Goal: Find specific page/section: Find specific page/section

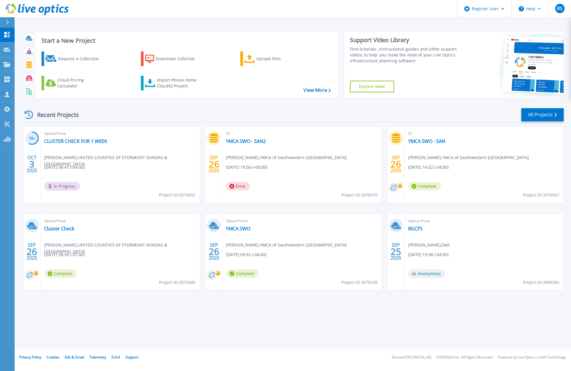
click at [51, 8] on icon at bounding box center [37, 10] width 63 height 12
click at [538, 112] on link "All Projects" at bounding box center [542, 114] width 42 height 13
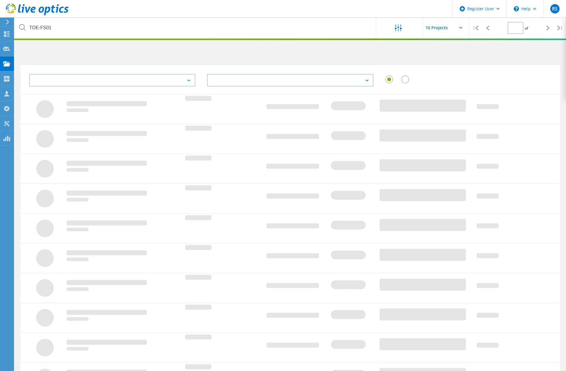
type input "1"
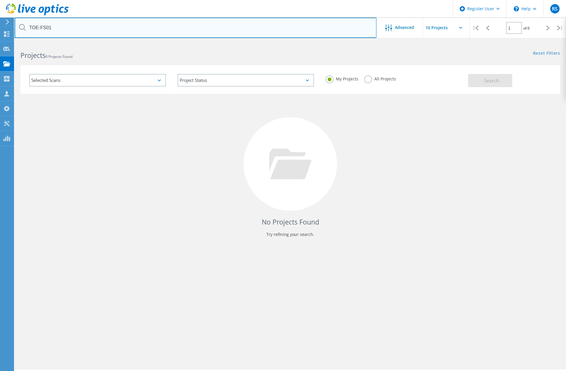
click at [66, 26] on input "TOE-FS01" at bounding box center [196, 28] width 362 height 20
paste input "2954895"
type input "2954895"
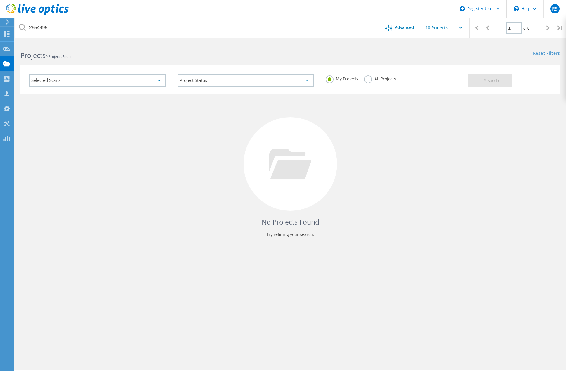
click at [369, 78] on label "All Projects" at bounding box center [380, 78] width 32 height 6
click at [0, 0] on input "All Projects" at bounding box center [0, 0] width 0 height 0
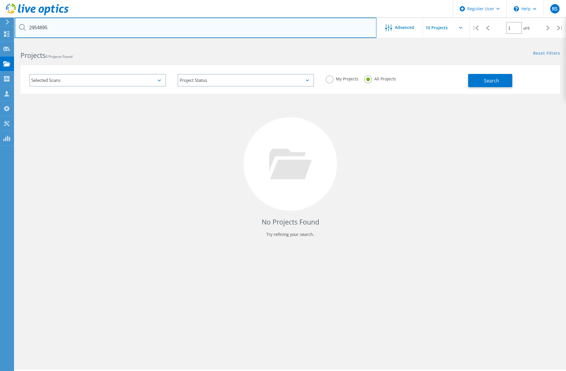
click at [295, 33] on input "2954895" at bounding box center [196, 28] width 362 height 20
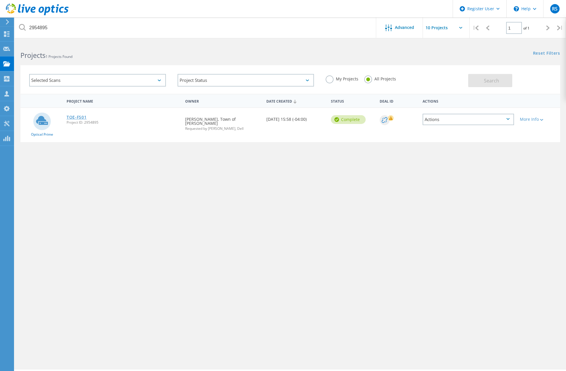
click at [73, 115] on link "TOE-FS01" at bounding box center [77, 117] width 20 height 4
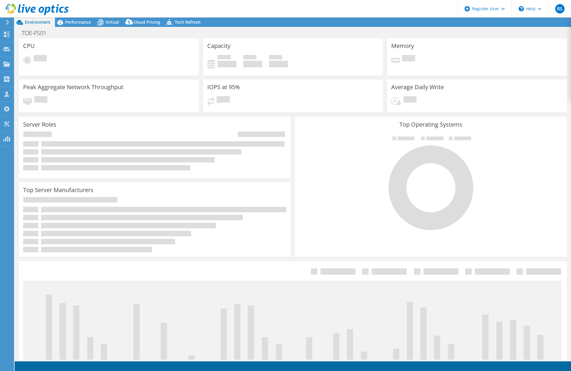
select select "USD"
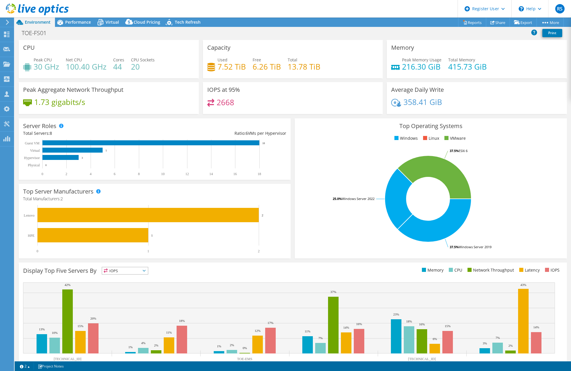
drag, startPoint x: 264, startPoint y: 35, endPoint x: 267, endPoint y: 45, distance: 10.9
click at [264, 35] on div "TOE-FS01 Print" at bounding box center [293, 32] width 556 height 11
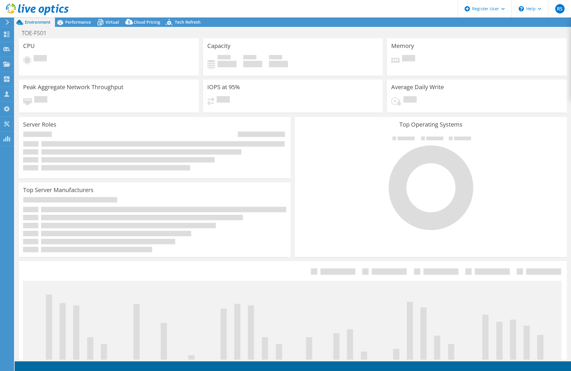
select select "USD"
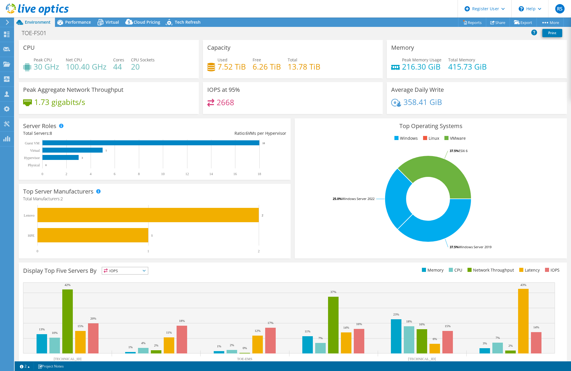
click at [281, 37] on div "TOE-FS01 Print" at bounding box center [293, 32] width 556 height 11
click at [271, 34] on div "TOE-FS01 Print" at bounding box center [293, 32] width 556 height 11
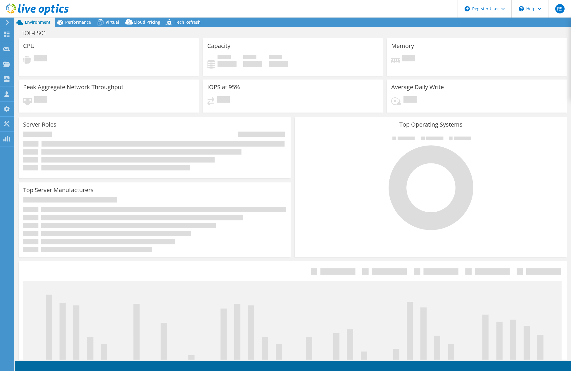
select select "USD"
